Goal: Find contact information: Find contact information

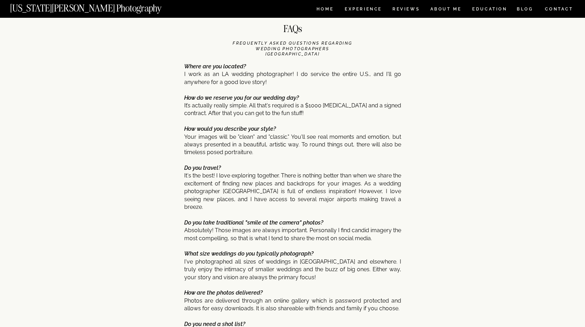
scroll to position [2765, 0]
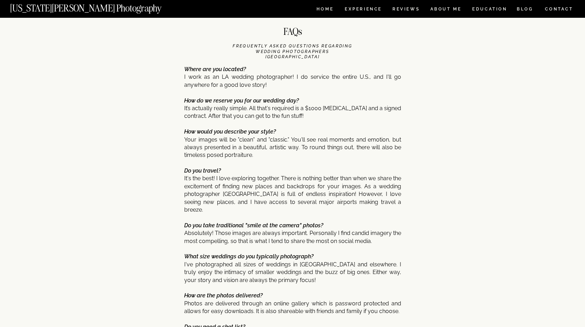
click at [548, 12] on nav "CONTACT" at bounding box center [559, 9] width 29 height 8
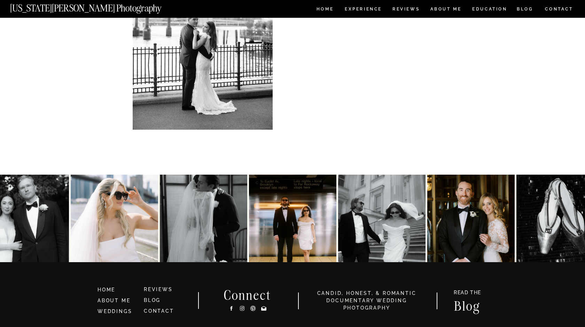
scroll to position [282, 0]
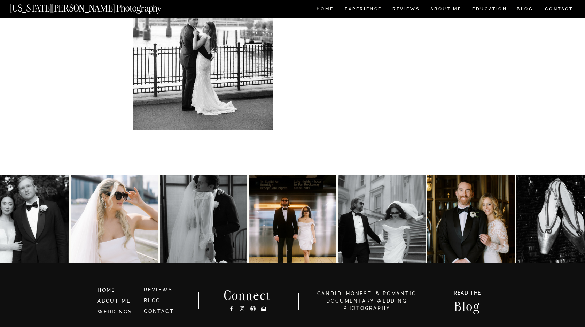
click at [263, 309] on icon at bounding box center [263, 308] width 5 height 5
click at [264, 308] on icon at bounding box center [264, 308] width 6 height 7
